Goal: Browse casually

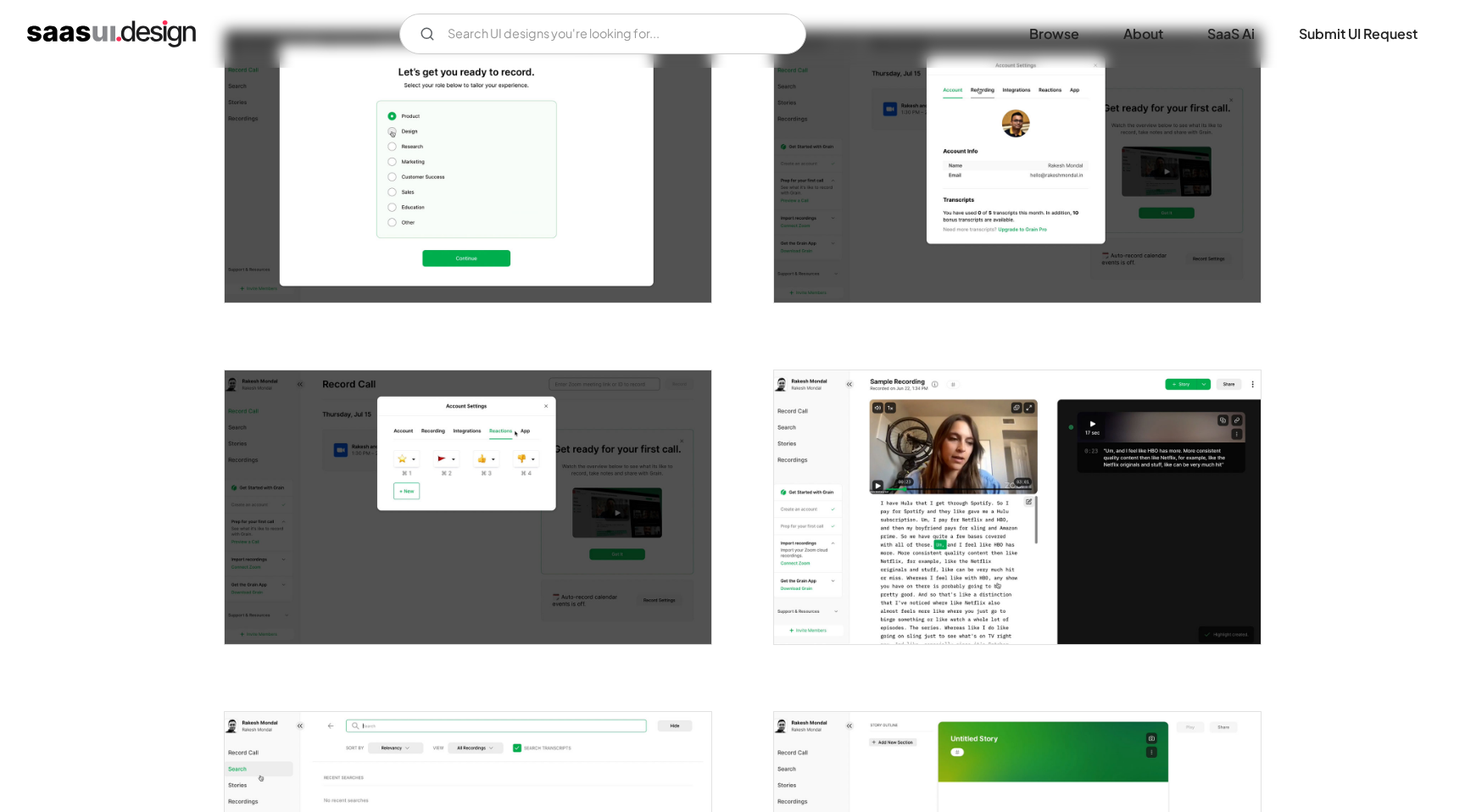
scroll to position [1051, 0]
click at [838, 463] on img "open lightbox" at bounding box center [1016, 506] width 486 height 274
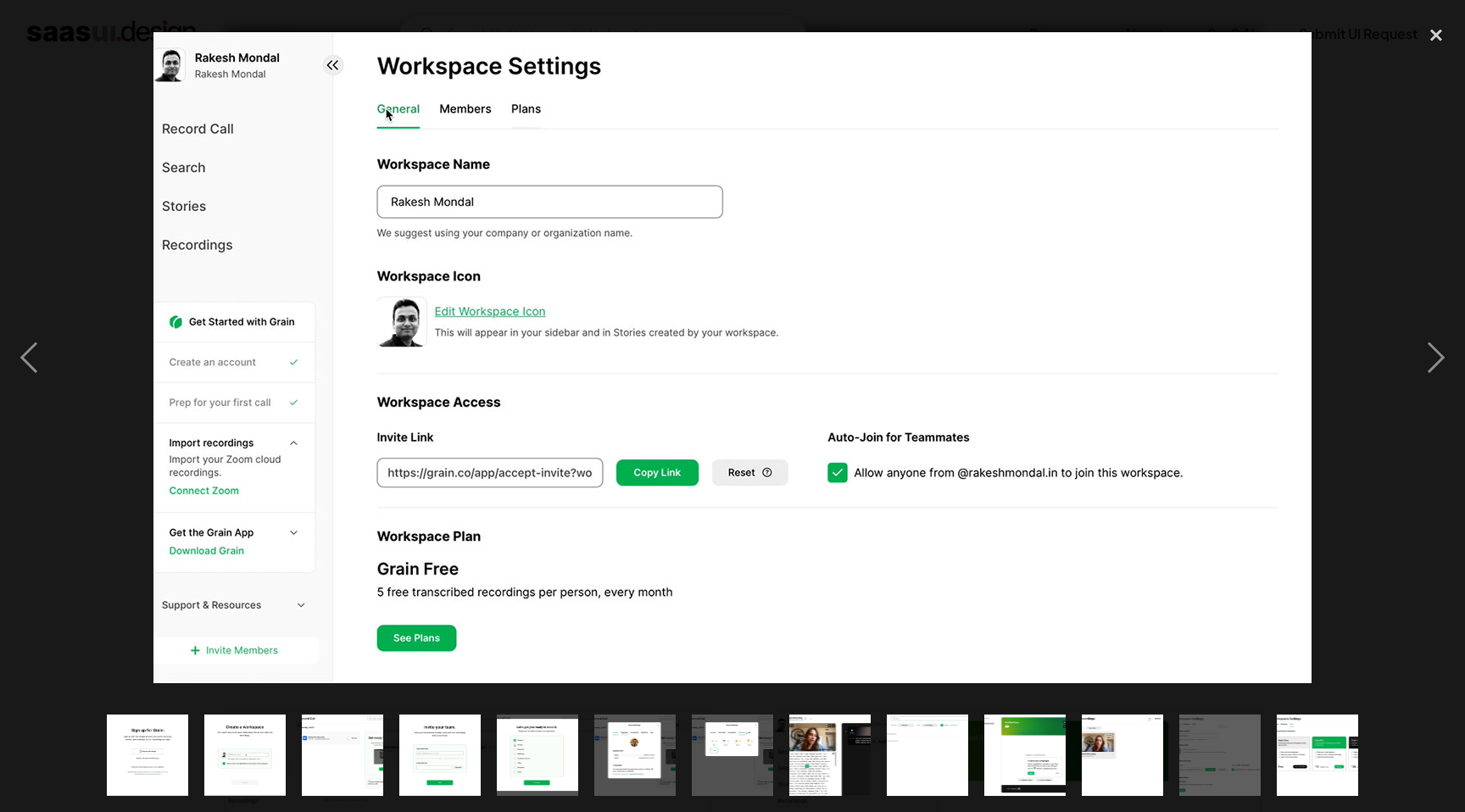
click at [130, 92] on div at bounding box center [732, 358] width 1465 height 682
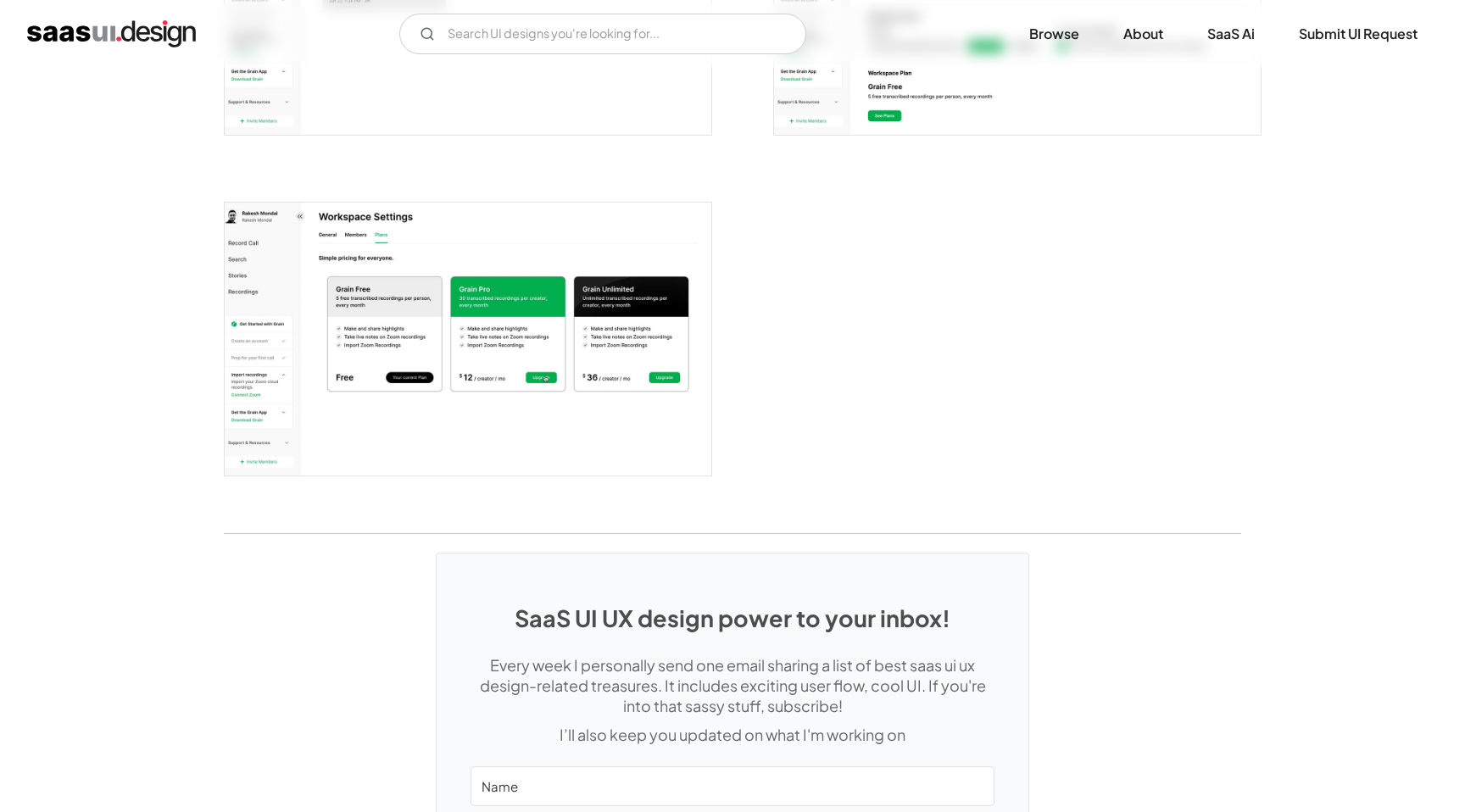
scroll to position [2135, 0]
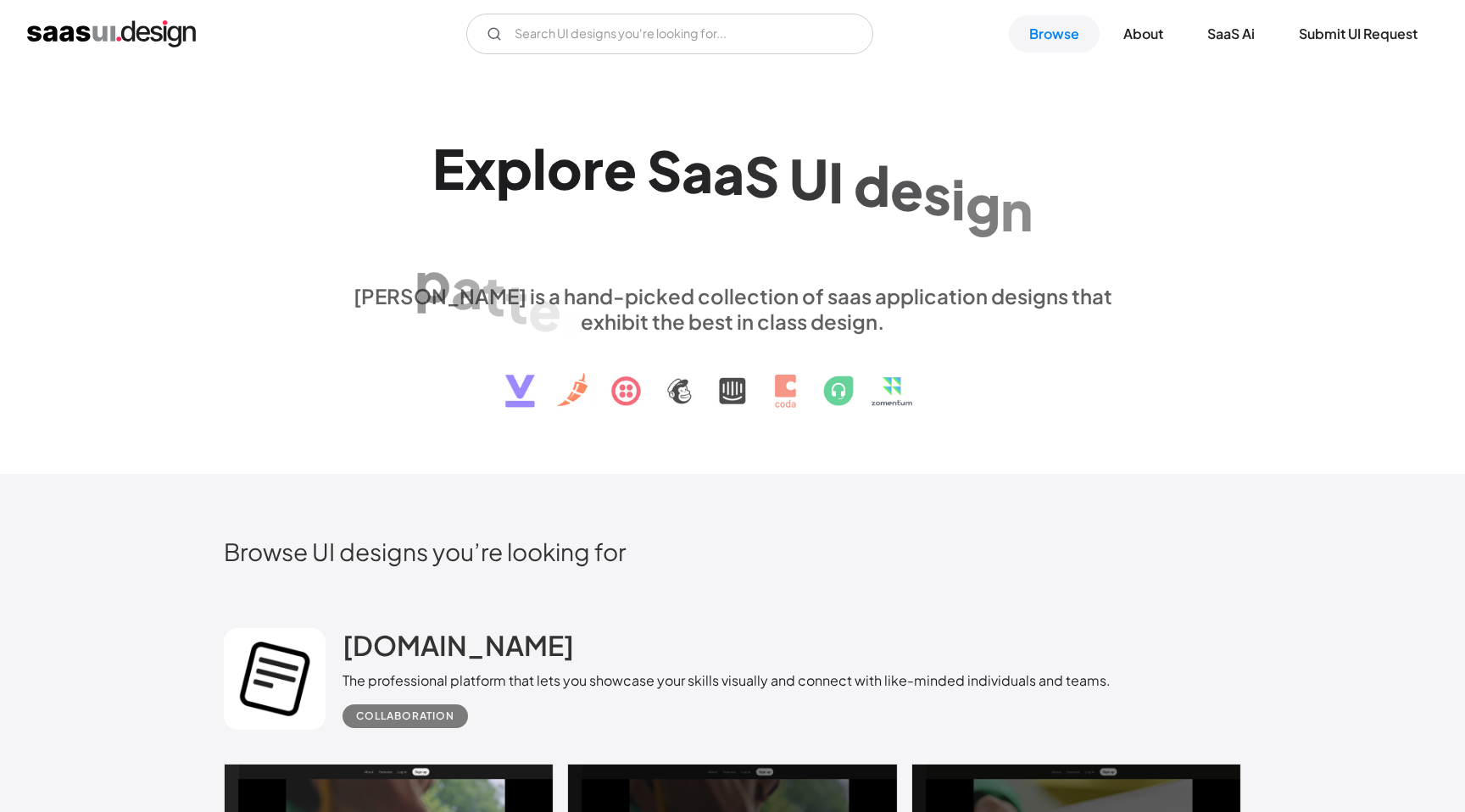
scroll to position [8299, 0]
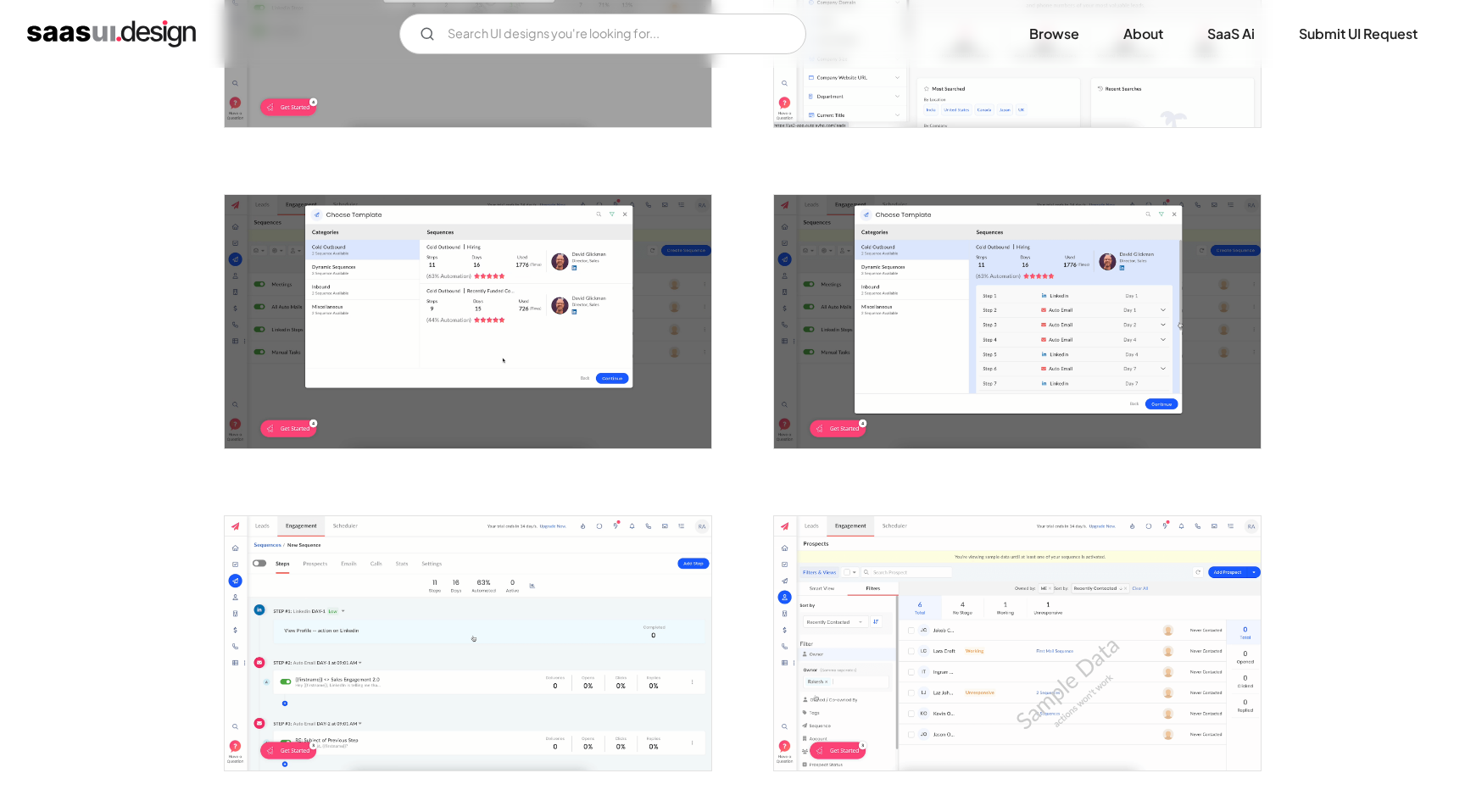
scroll to position [1661, 0]
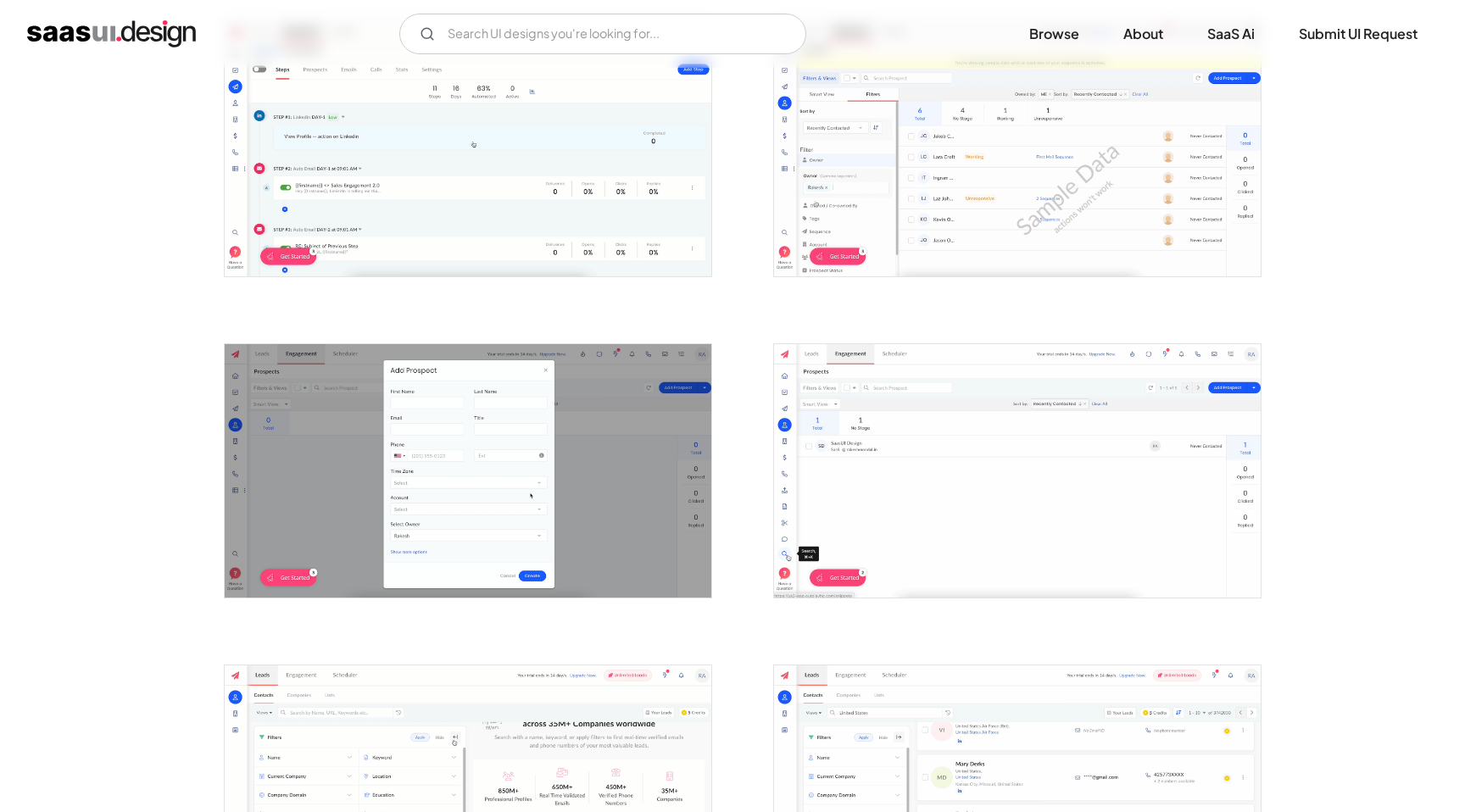
click at [452, 124] on img "open lightbox" at bounding box center [467, 149] width 486 height 253
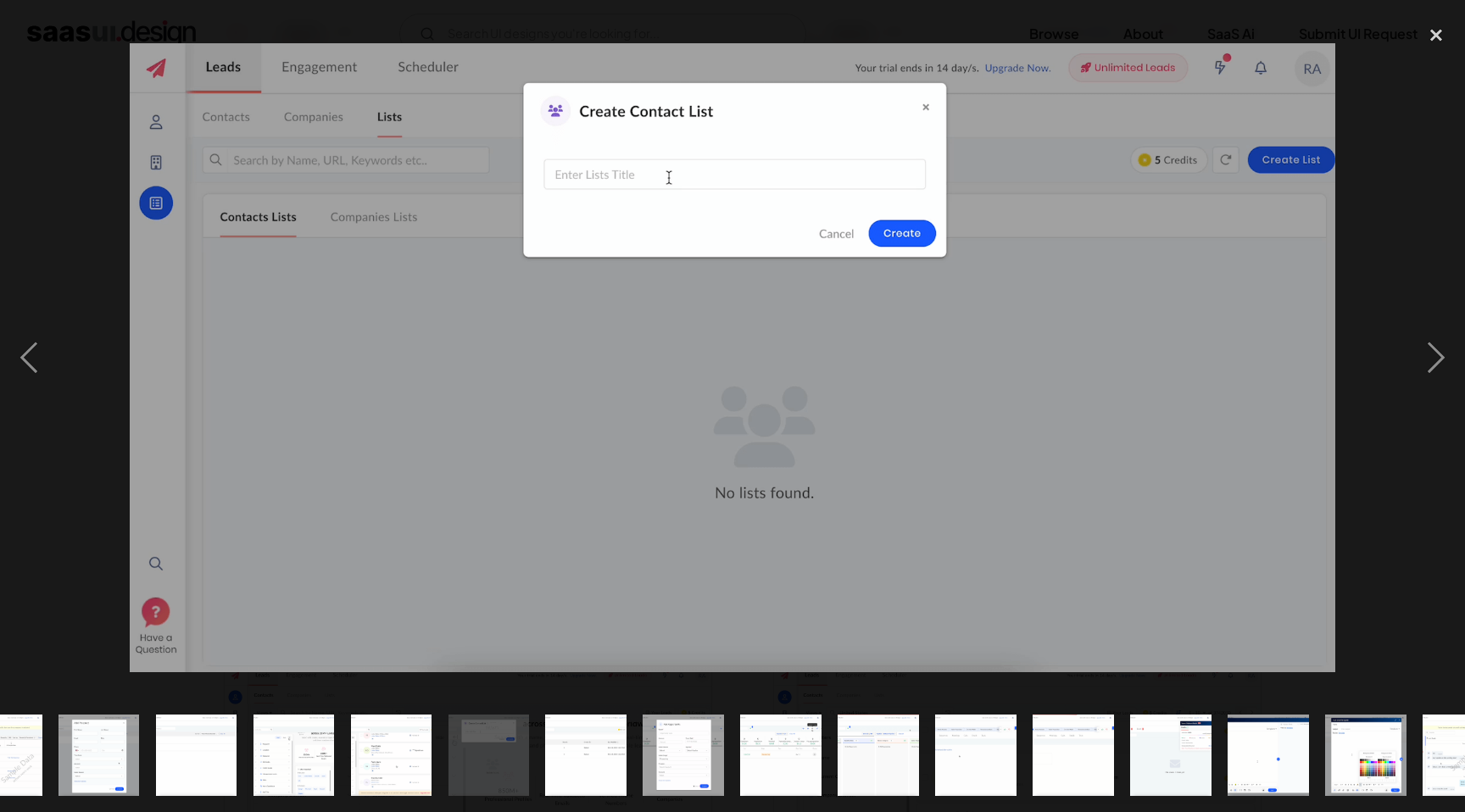
scroll to position [0, 987]
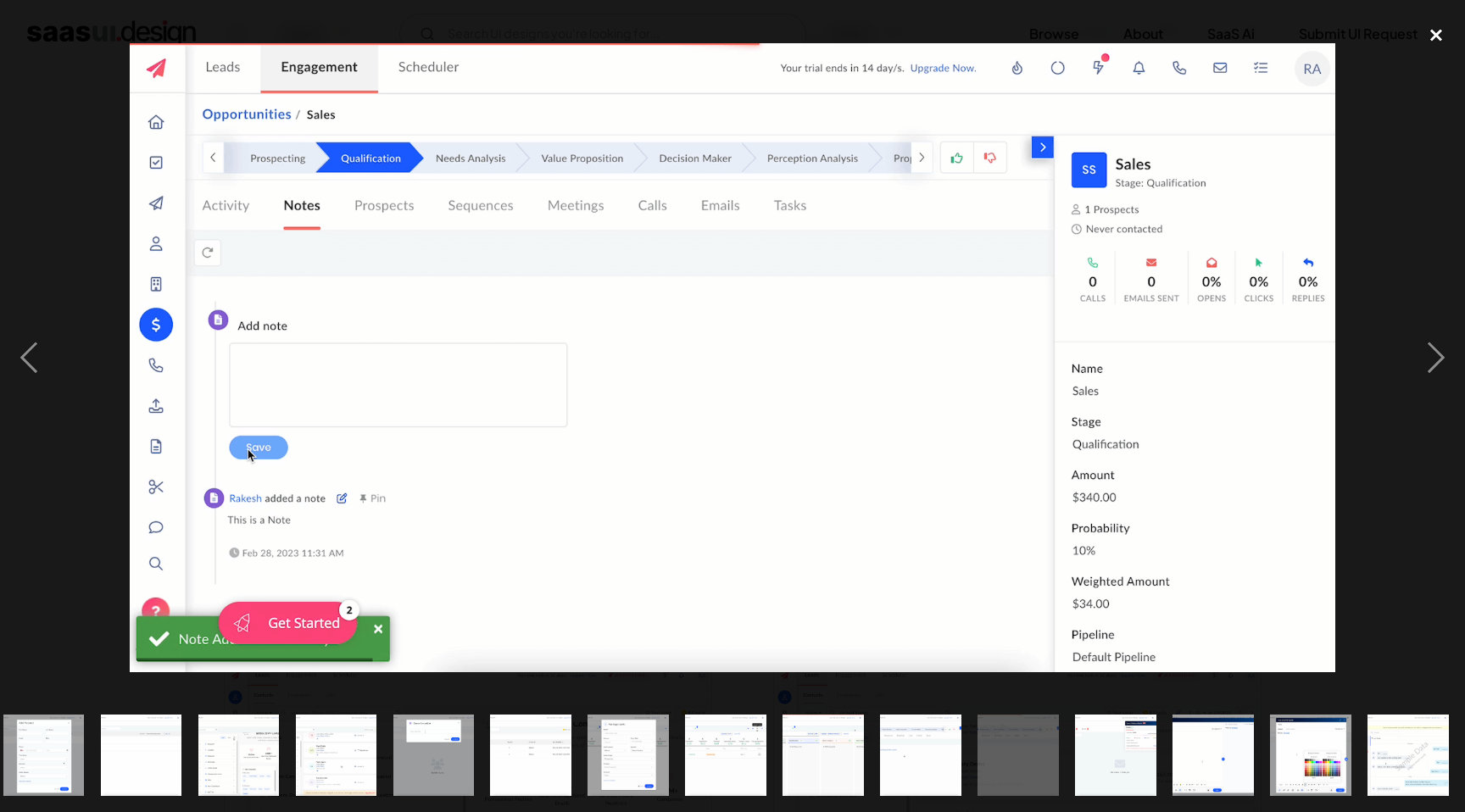
click at [1426, 39] on div "close lightbox" at bounding box center [1436, 35] width 58 height 38
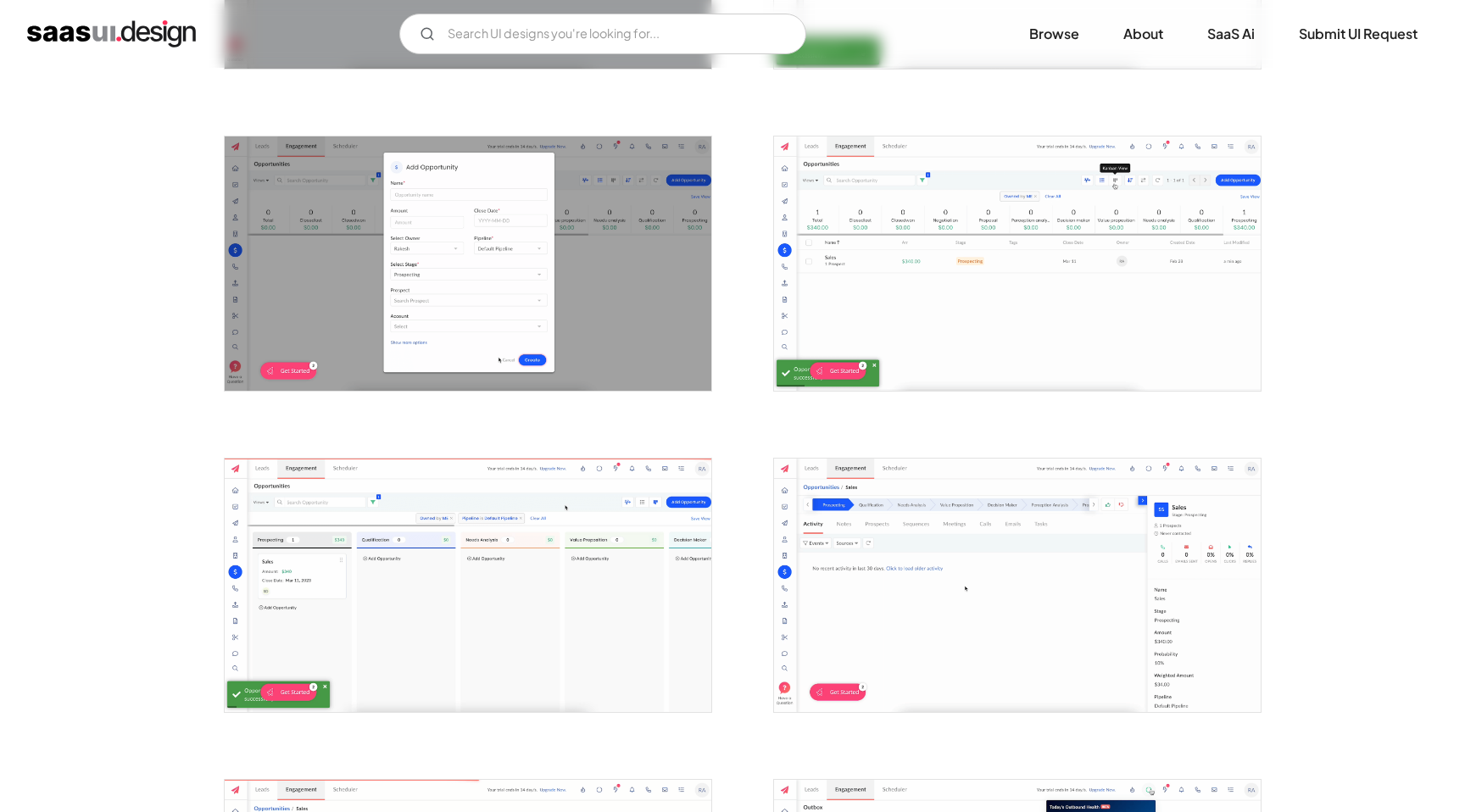
scroll to position [2865, 0]
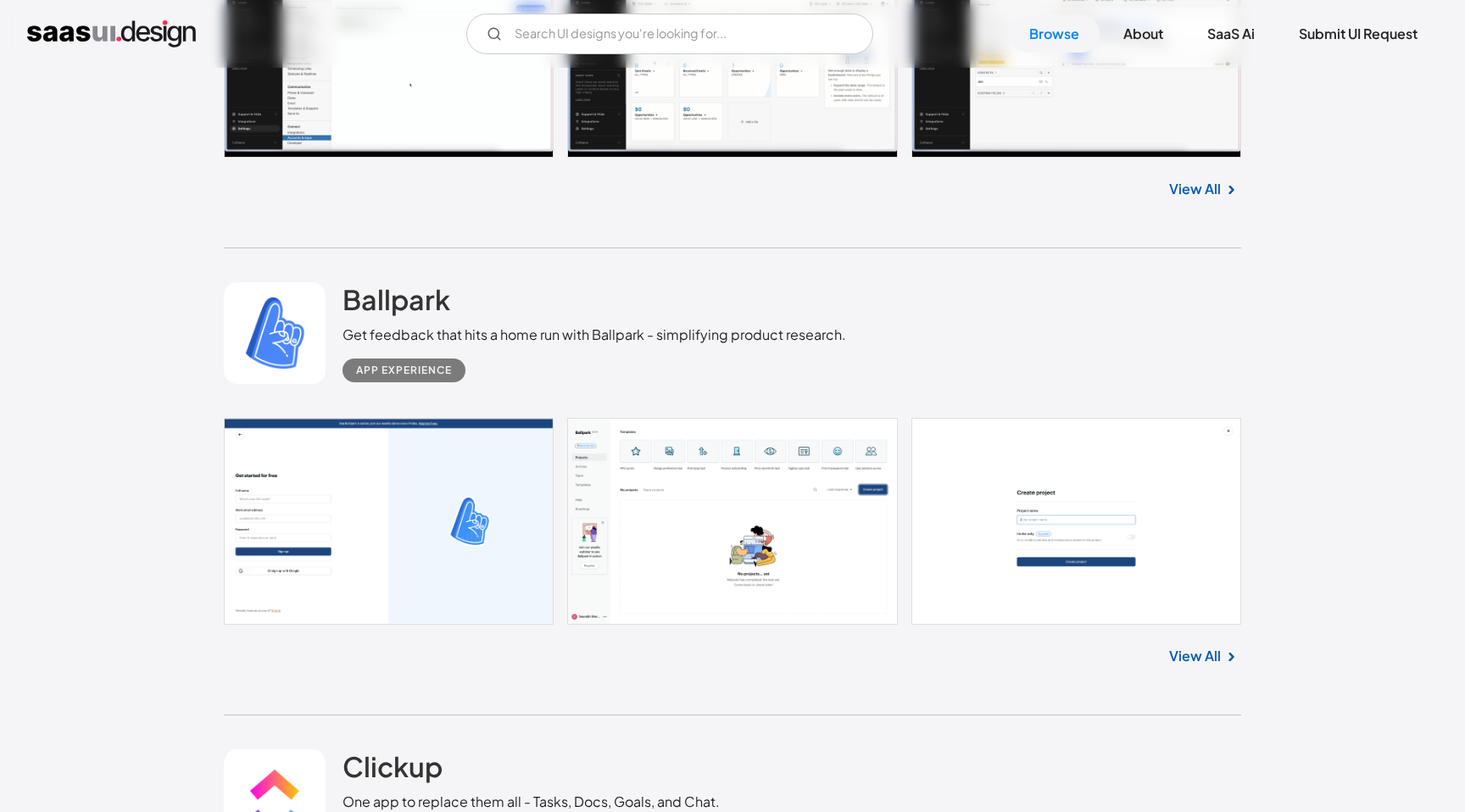
scroll to position [9612, 0]
